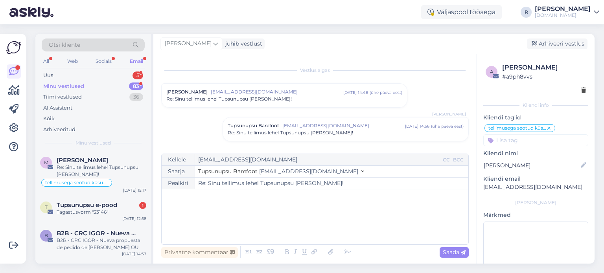
scroll to position [156, 0]
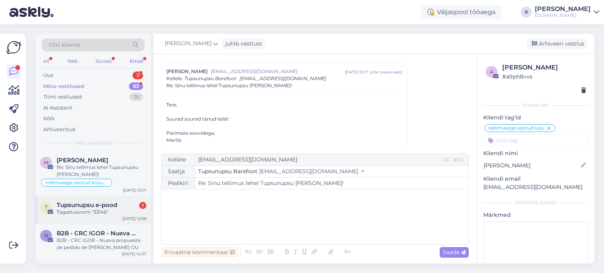
click at [81, 217] on div "T Tupsunupsu e-pood 1 Tagastusvorm "33146" [DATE] 12:58" at bounding box center [93, 210] width 116 height 28
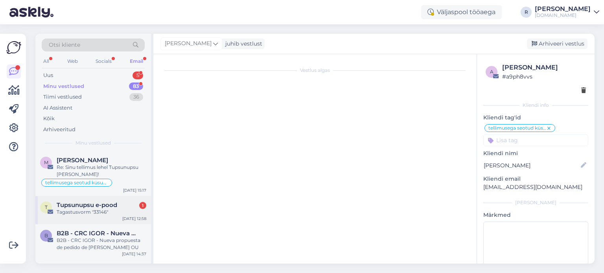
scroll to position [3339, 0]
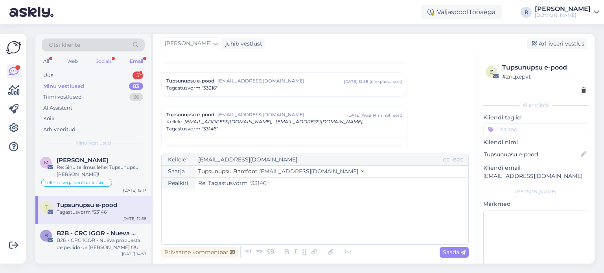
click at [108, 62] on div "Socials" at bounding box center [103, 61] width 19 height 10
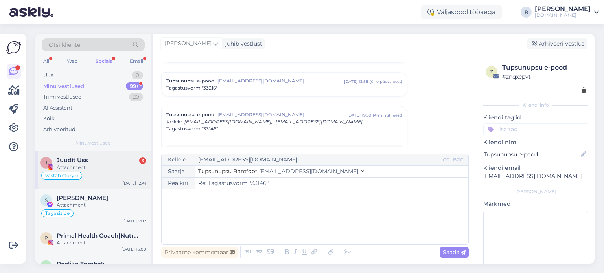
click at [87, 166] on div "Attachment" at bounding box center [102, 167] width 90 height 7
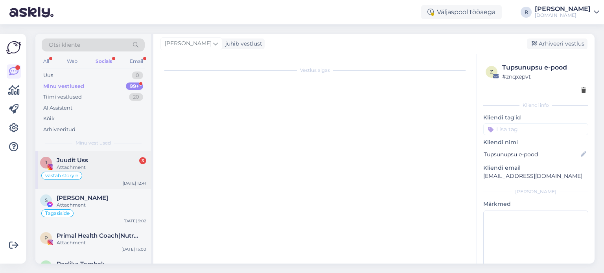
scroll to position [1482, 0]
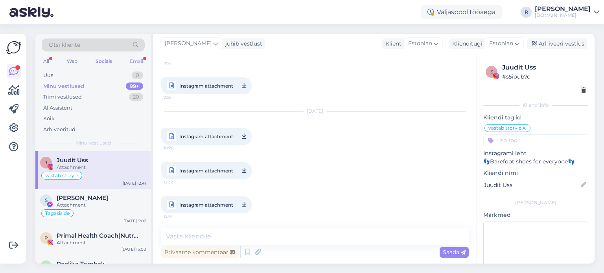
click at [140, 59] on div "Email" at bounding box center [136, 61] width 17 height 10
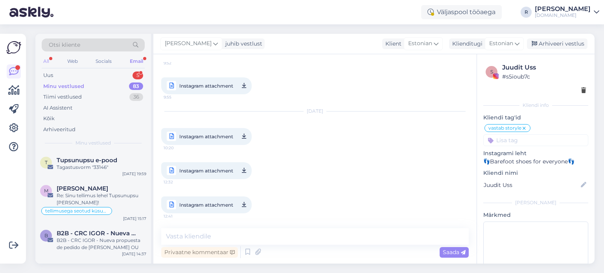
click at [50, 59] on div "All" at bounding box center [46, 61] width 9 height 10
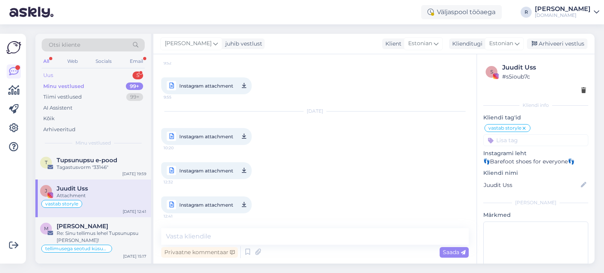
click at [79, 75] on div "Uus 5" at bounding box center [93, 75] width 103 height 11
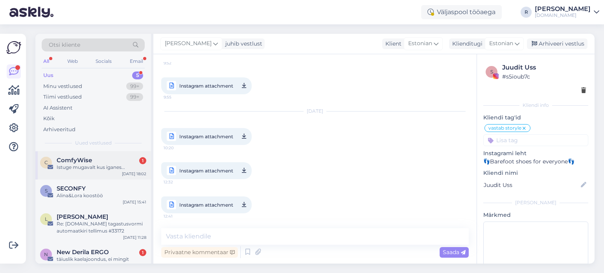
click at [88, 167] on div "Istuge mugavalt kus iganes..." at bounding box center [102, 167] width 90 height 7
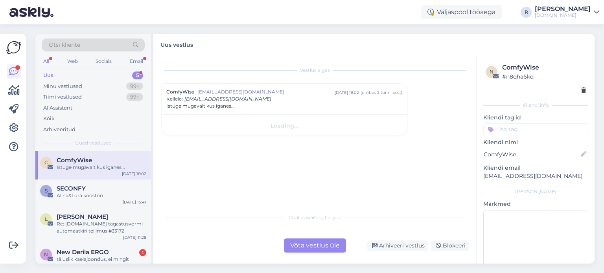
scroll to position [0, 0]
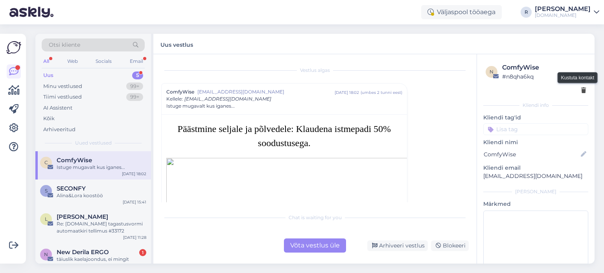
click at [581, 89] on icon at bounding box center [583, 91] width 5 height 6
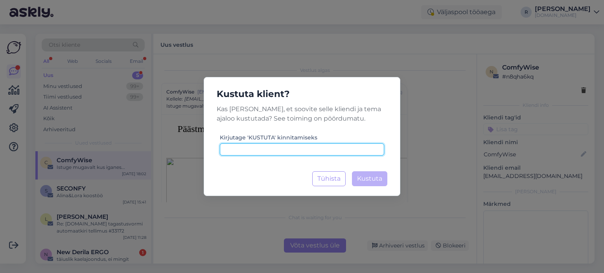
click at [311, 147] on input at bounding box center [302, 149] width 164 height 12
type input "kustuta"
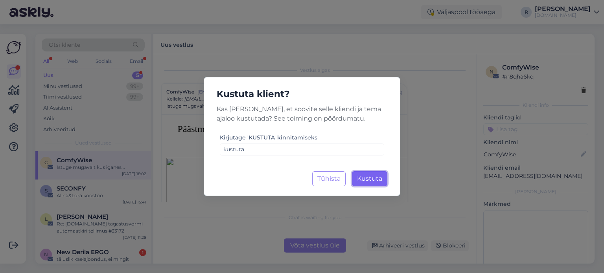
click at [372, 176] on span "Kustuta" at bounding box center [369, 178] width 25 height 7
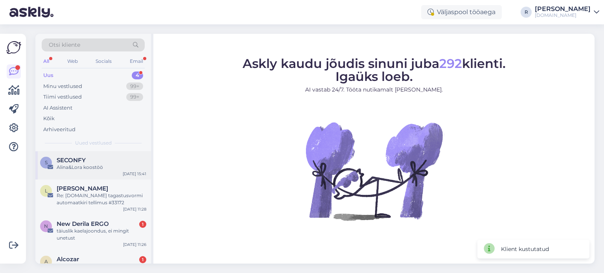
drag, startPoint x: 83, startPoint y: 163, endPoint x: 66, endPoint y: 168, distance: 17.0
click at [66, 168] on div "Alina&Lora koostöö" at bounding box center [102, 167] width 90 height 7
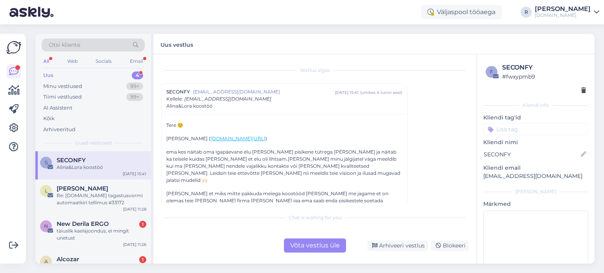
drag, startPoint x: 96, startPoint y: 169, endPoint x: 75, endPoint y: 169, distance: 20.8
click at [75, 169] on div "Alina&Lora koostöö" at bounding box center [102, 167] width 90 height 7
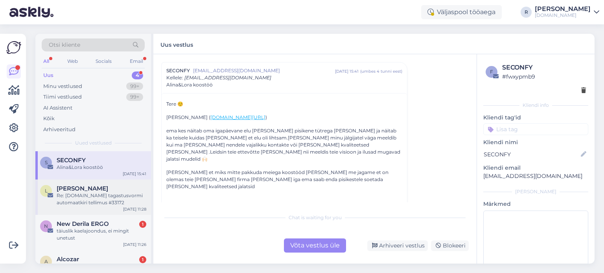
scroll to position [22, 0]
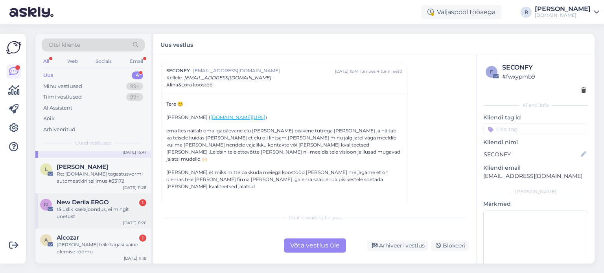
click at [84, 206] on div "täiuslik kaelajoondus, ei mingit unetust" at bounding box center [102, 213] width 90 height 14
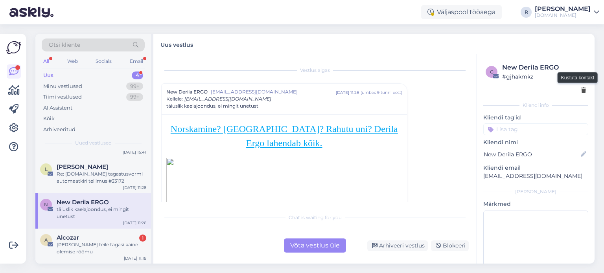
click at [581, 92] on icon at bounding box center [583, 91] width 5 height 6
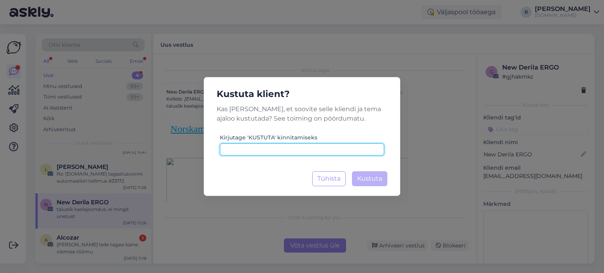
click at [313, 150] on input at bounding box center [302, 149] width 164 height 12
paste input "kustuta"
type input "kustuta"
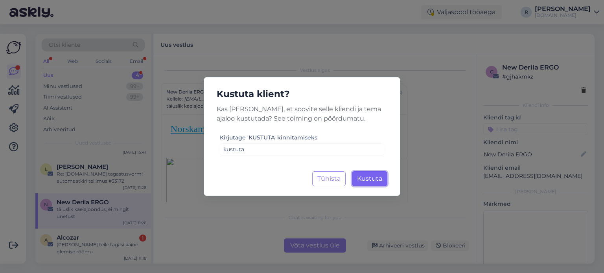
click at [381, 176] on span "Kustuta" at bounding box center [369, 178] width 25 height 7
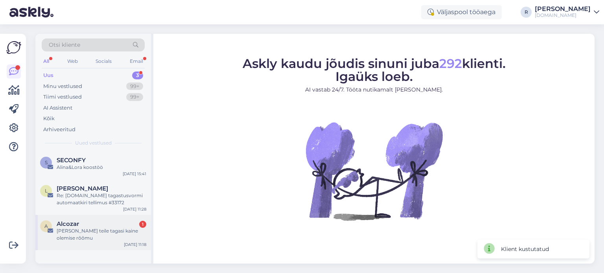
click at [77, 234] on div "[PERSON_NAME] teile tagasi kaine olemise rõõmu" at bounding box center [102, 235] width 90 height 14
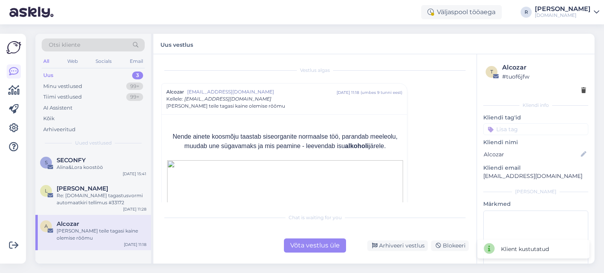
click at [574, 91] on div at bounding box center [535, 90] width 100 height 8
click at [581, 91] on icon at bounding box center [583, 91] width 5 height 6
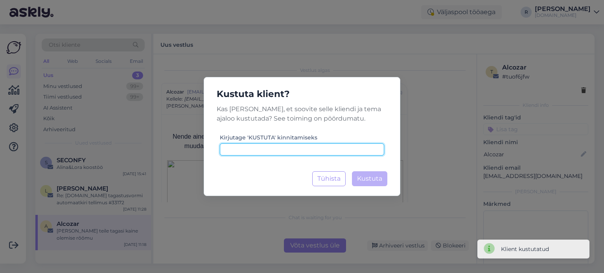
click at [302, 150] on input at bounding box center [302, 149] width 164 height 12
paste input "kustuta"
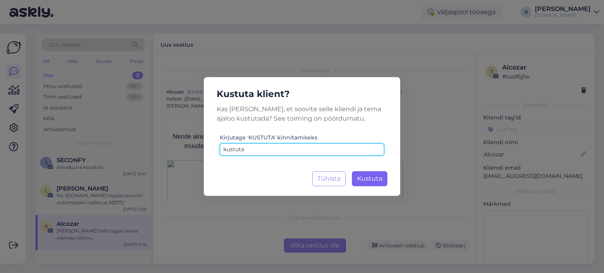
type input "kustuta"
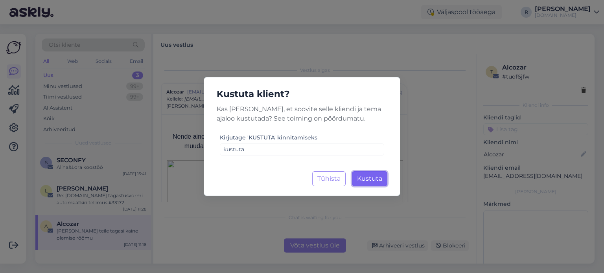
click at [382, 173] on button "Kustuta Laadimine..." at bounding box center [369, 178] width 35 height 15
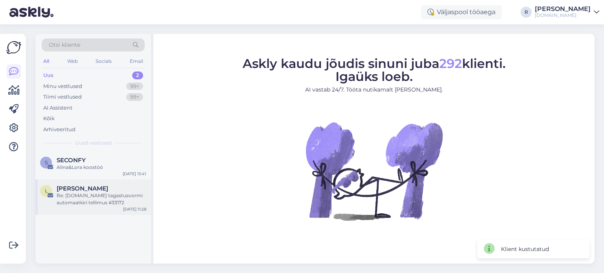
click at [89, 180] on div "L [PERSON_NAME] Re: [DOMAIN_NAME] tagastusvormi automaatkiri tellimus #33172 [D…" at bounding box center [93, 197] width 116 height 35
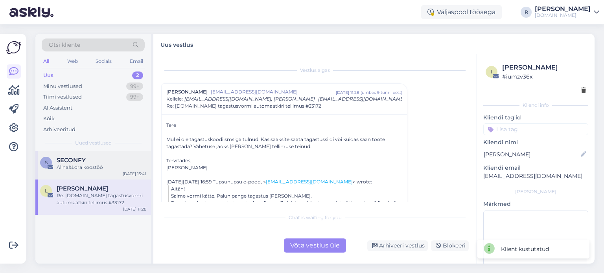
click at [93, 162] on div "SECONFY" at bounding box center [102, 160] width 90 height 7
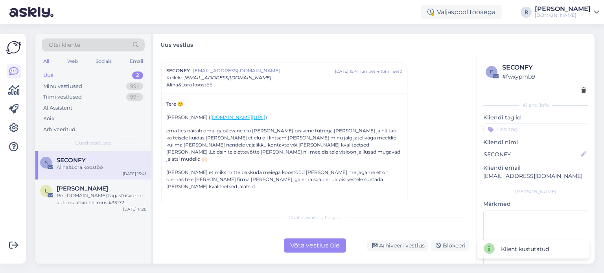
click at [319, 245] on div "Võta vestlus üle" at bounding box center [315, 246] width 62 height 14
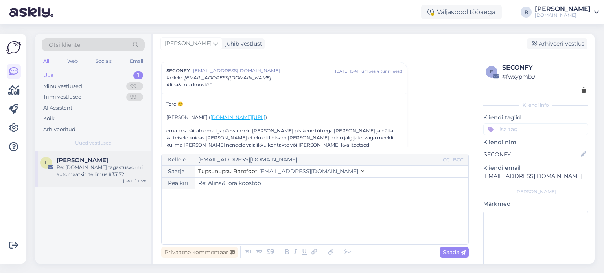
click at [90, 171] on div "Re: [DOMAIN_NAME] tagastusvormi automaatkiri tellimus #33172" at bounding box center [102, 171] width 90 height 14
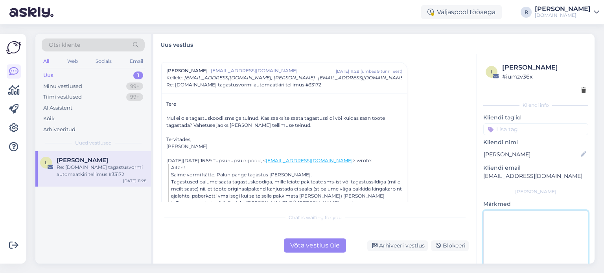
click at [529, 213] on textarea at bounding box center [535, 246] width 105 height 71
type textarea "vastatud"
click at [338, 245] on div "Võta vestlus üle" at bounding box center [315, 246] width 62 height 14
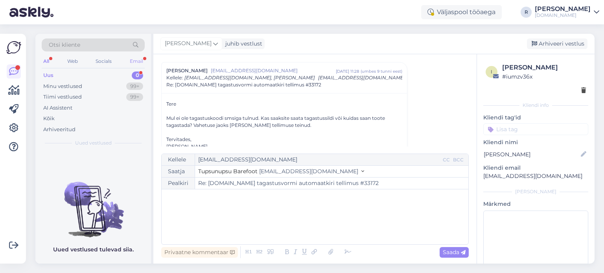
click at [138, 58] on div "Email" at bounding box center [136, 61] width 17 height 10
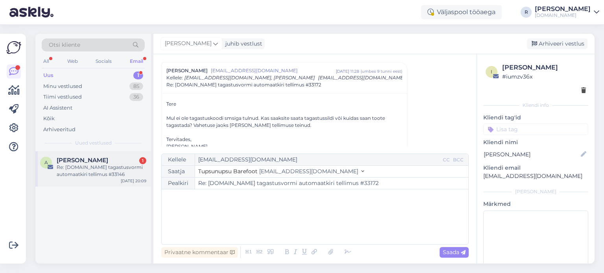
click at [103, 171] on div "Re: [DOMAIN_NAME] tagastusvormi automaatkiri tellimus #33146" at bounding box center [102, 171] width 90 height 14
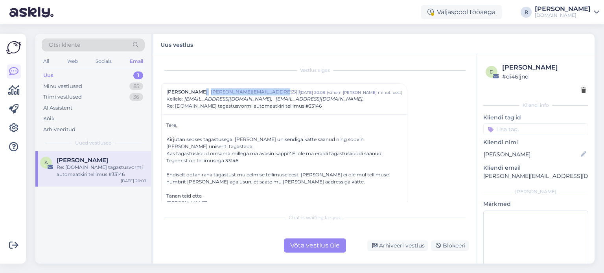
drag, startPoint x: 280, startPoint y: 92, endPoint x: 204, endPoint y: 94, distance: 76.3
click at [204, 94] on div "[PERSON_NAME] [PERSON_NAME][EMAIL_ADDRESS][DOMAIN_NAME] [DATE] 20:09 ( vähem [P…" at bounding box center [284, 91] width 236 height 7
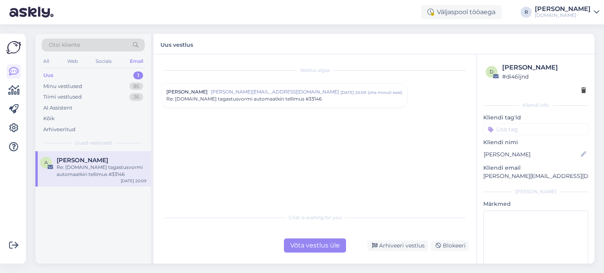
copy div "[PERSON_NAME][EMAIL_ADDRESS][DOMAIN_NAME]"
drag, startPoint x: 284, startPoint y: 89, endPoint x: 206, endPoint y: 94, distance: 77.9
click at [211, 94] on span "[PERSON_NAME][EMAIL_ADDRESS][DOMAIN_NAME]" at bounding box center [276, 91] width 130 height 7
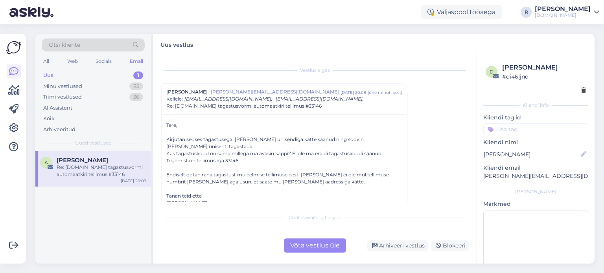
copy span "[PERSON_NAME][EMAIL_ADDRESS][DOMAIN_NAME]"
drag, startPoint x: 285, startPoint y: 90, endPoint x: 206, endPoint y: 94, distance: 79.1
click at [211, 94] on span "[PERSON_NAME][EMAIL_ADDRESS][DOMAIN_NAME]" at bounding box center [276, 91] width 130 height 7
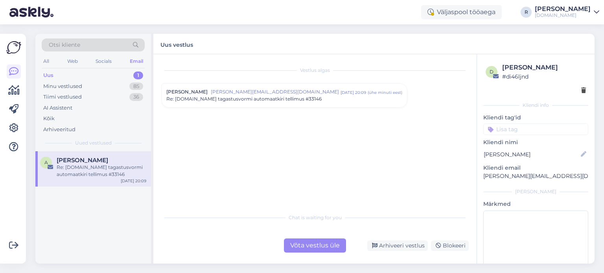
copy span "[PERSON_NAME][EMAIL_ADDRESS][DOMAIN_NAME]"
click at [261, 90] on span "[PERSON_NAME][EMAIL_ADDRESS][DOMAIN_NAME]" at bounding box center [276, 91] width 130 height 7
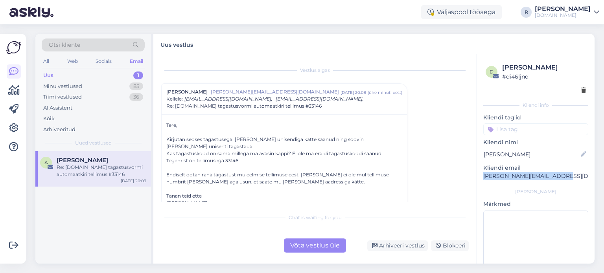
drag, startPoint x: 572, startPoint y: 174, endPoint x: 484, endPoint y: 177, distance: 88.5
click at [484, 177] on p "[PERSON_NAME][EMAIL_ADDRESS][DOMAIN_NAME]" at bounding box center [535, 176] width 105 height 8
copy p "[PERSON_NAME][EMAIL_ADDRESS][DOMAIN_NAME]"
click at [308, 242] on div "Võta vestlus üle" at bounding box center [315, 246] width 62 height 14
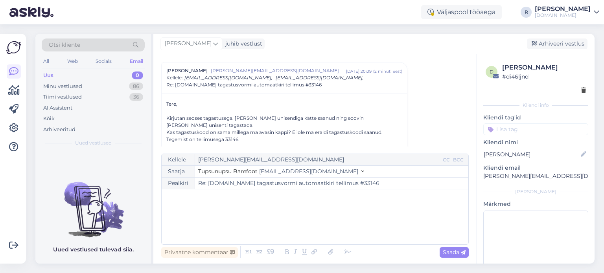
drag, startPoint x: 191, startPoint y: 210, endPoint x: 191, endPoint y: 206, distance: 4.3
click at [191, 209] on div "﻿" at bounding box center [314, 216] width 299 height 47
click at [302, 217] on p "Tellimuse eest on teile raha tagastatud 28.07:" at bounding box center [314, 214] width 299 height 8
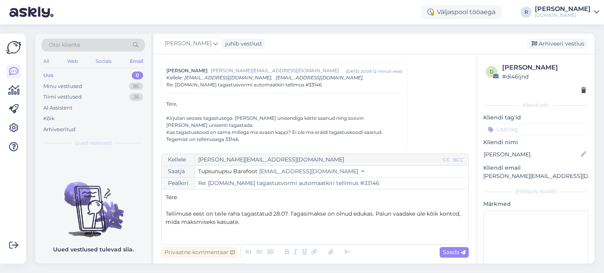
click at [287, 216] on span "Tellimuse eest on teile raha tagastatud 28.07. Tagasimakse on olnud edukas. Pal…" at bounding box center [313, 217] width 296 height 15
click at [326, 225] on p "Tellimuse eest on teile raha tagastatud 28.07 summas 43,90 eurot. Tagasimakse o…" at bounding box center [314, 218] width 299 height 17
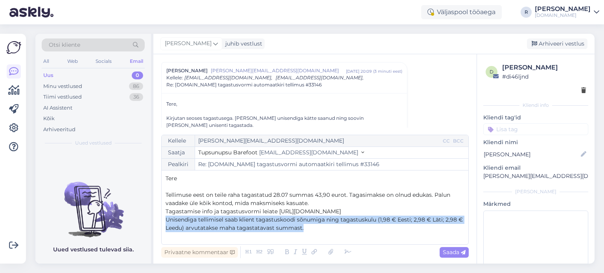
drag, startPoint x: 305, startPoint y: 231, endPoint x: 156, endPoint y: 220, distance: 149.7
click at [156, 220] on div "Vestlus [PERSON_NAME] Razumov [EMAIL_ADDRESS][DOMAIN_NAME] [DATE] 20:09 ( 3 min…" at bounding box center [314, 158] width 323 height 209
click at [289, 253] on icon at bounding box center [286, 252] width 9 height 11
click at [286, 253] on icon at bounding box center [286, 252] width 9 height 11
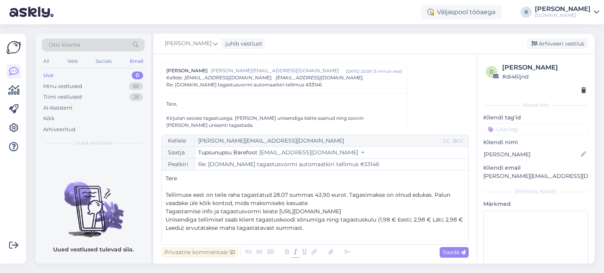
click at [293, 254] on icon at bounding box center [295, 252] width 8 height 11
click at [339, 206] on p "Tellimuse eest on teile raha tagastatud 28.07 summas 43,90 eurot. Tagasimakse o…" at bounding box center [314, 199] width 299 height 17
click at [192, 197] on span "Tellimuse eest on teile raha tagastatud 28.07 summas 43,90 eurot. Tagasimakse o…" at bounding box center [308, 198] width 286 height 15
click at [333, 204] on p "Tellimuse 32963 eest on teile raha tagastatud 28.07 summas 43,90 eurot. Tagasim…" at bounding box center [314, 199] width 299 height 17
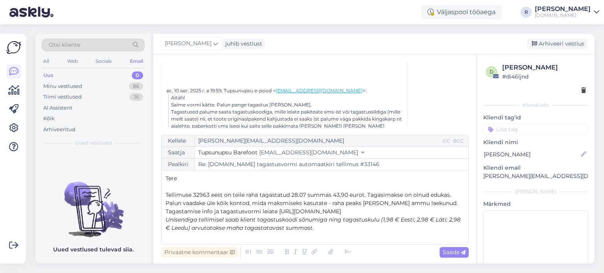
scroll to position [178, 0]
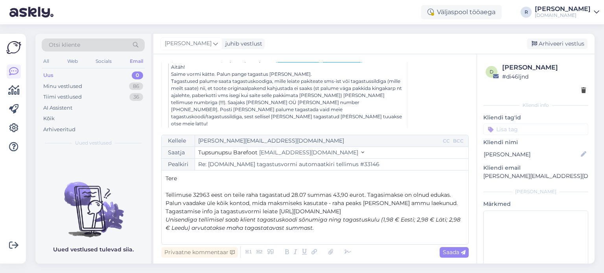
click at [334, 227] on p "Unisendiga tellimisel saab klient tagastuskoodi sõnumiga ning tagastuskulu (1,9…" at bounding box center [314, 224] width 299 height 17
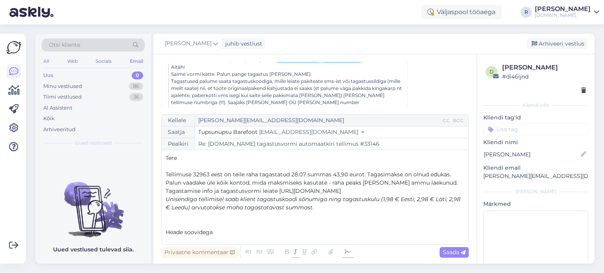
click at [347, 252] on icon at bounding box center [348, 252] width 12 height 11
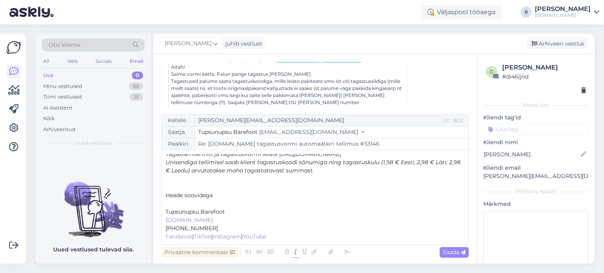
click at [180, 204] on p "﻿" at bounding box center [314, 204] width 299 height 8
click at [458, 253] on span "Saada" at bounding box center [453, 252] width 23 height 7
type input "Re: [DOMAIN_NAME] tagastusvormi automaatkiri tellimus #33146"
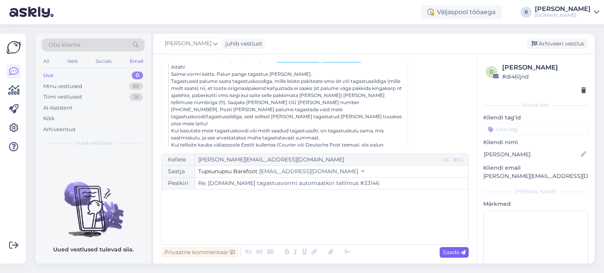
scroll to position [378, 0]
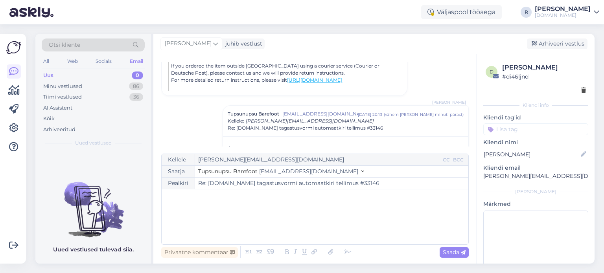
click at [523, 127] on input at bounding box center [535, 129] width 105 height 12
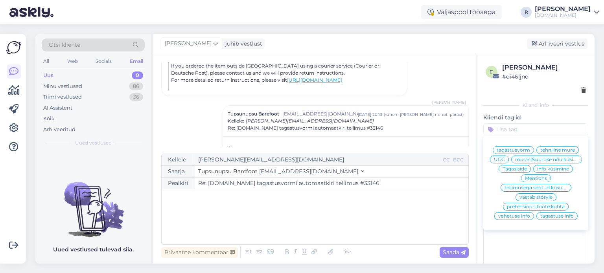
click at [553, 218] on span "tagastuse info" at bounding box center [556, 216] width 33 height 5
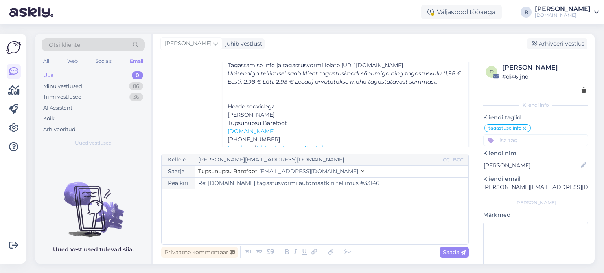
scroll to position [563, 0]
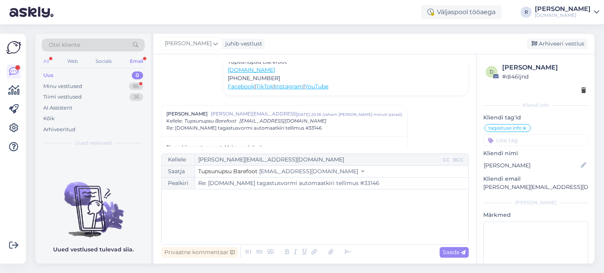
click at [47, 61] on div "All" at bounding box center [46, 61] width 9 height 10
click at [142, 59] on div "Email" at bounding box center [136, 61] width 17 height 10
click at [134, 85] on div "86" at bounding box center [136, 87] width 14 height 8
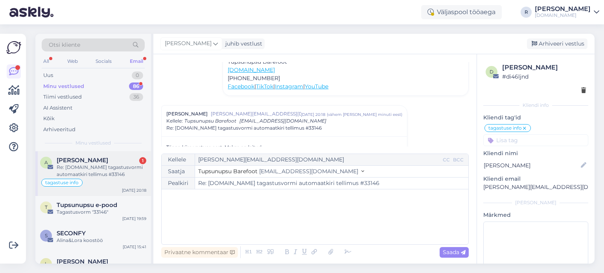
click at [95, 164] on div "Re: [DOMAIN_NAME] tagastusvormi automaatkiri tellimus #33146" at bounding box center [102, 171] width 90 height 14
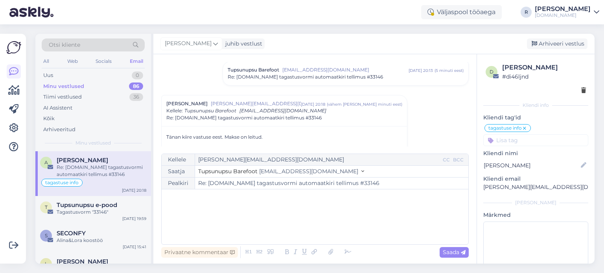
scroll to position [95, 0]
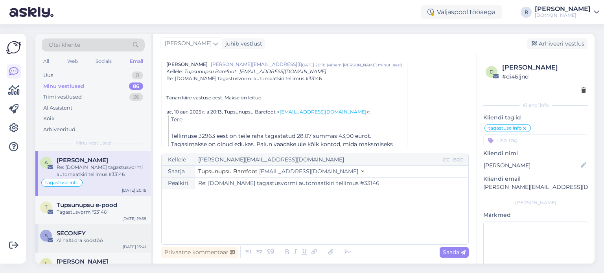
click at [88, 237] on div "Alina&Lora koostöö" at bounding box center [102, 240] width 90 height 7
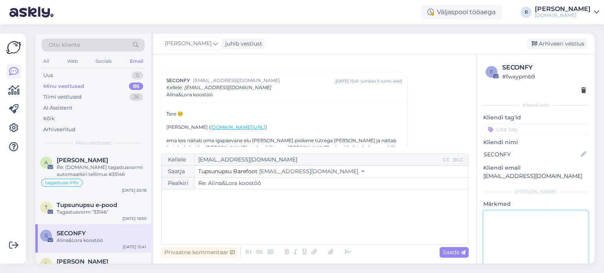
click at [538, 225] on textarea at bounding box center [535, 246] width 105 height 71
type textarea "vastatud"
